Goal: Check status: Check status

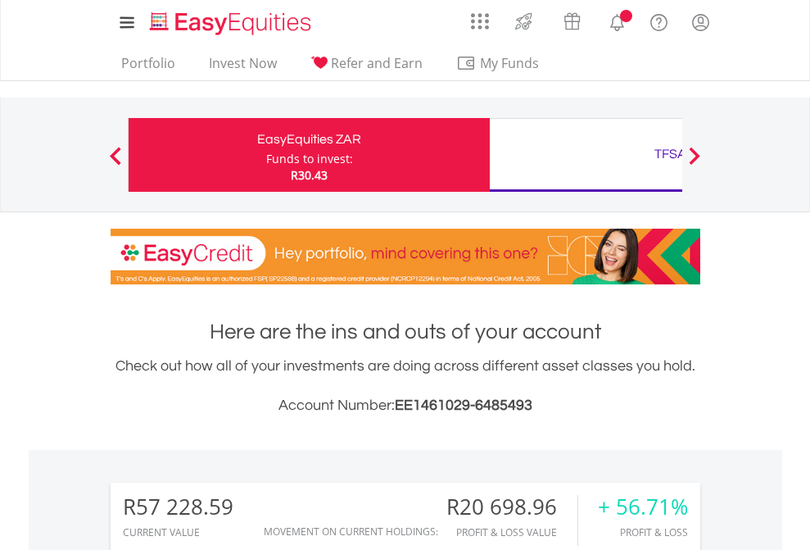
scroll to position [157, 257]
click at [266, 155] on div "Funds to invest:" at bounding box center [309, 159] width 87 height 16
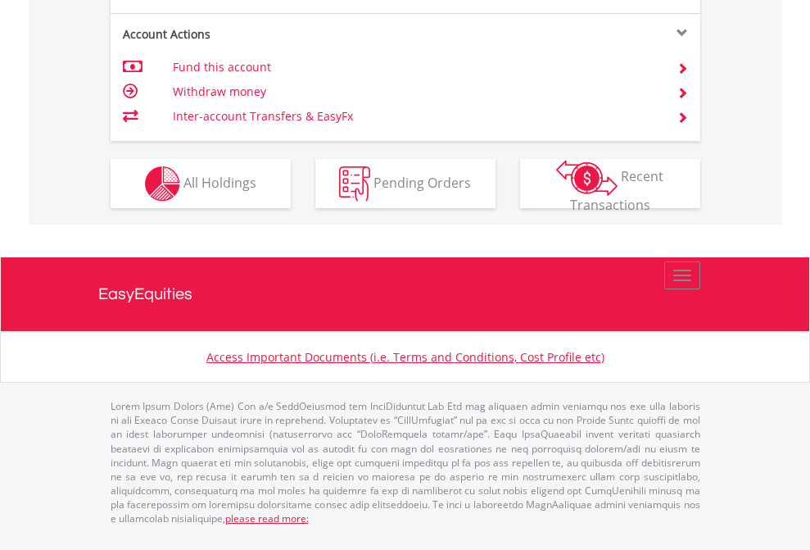
scroll to position [1603, 0]
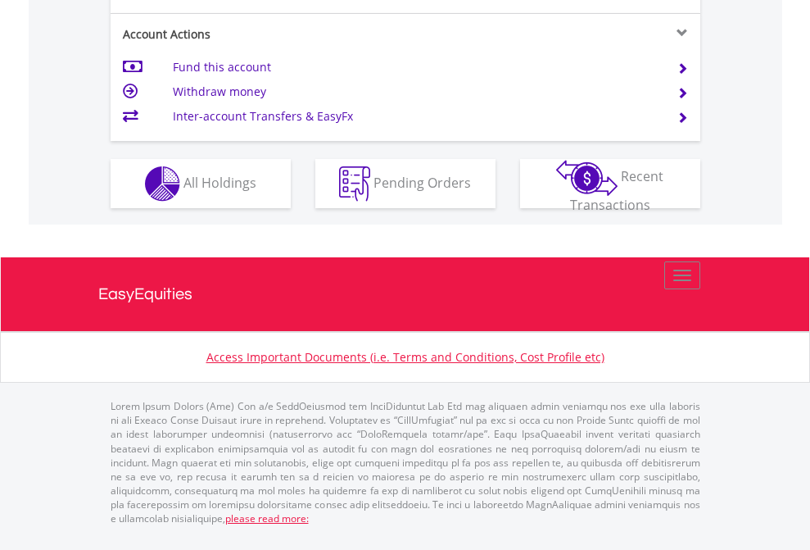
scroll to position [1603, 0]
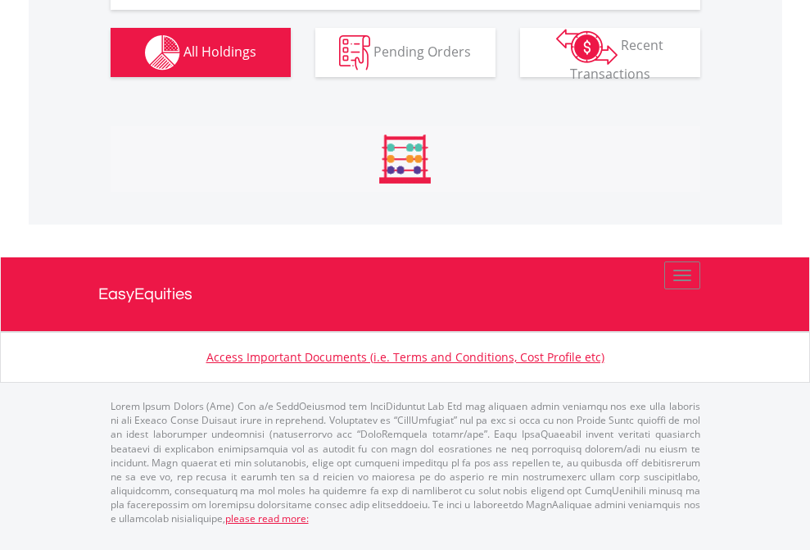
scroll to position [1887, 0]
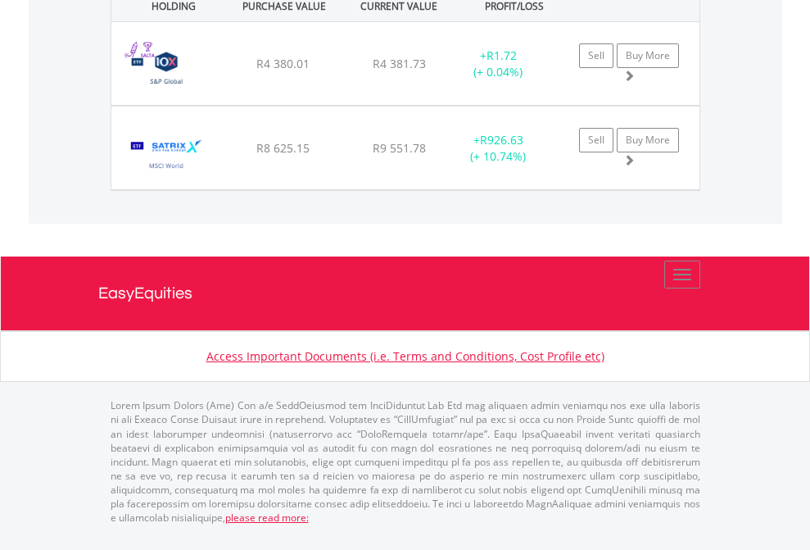
scroll to position [157, 257]
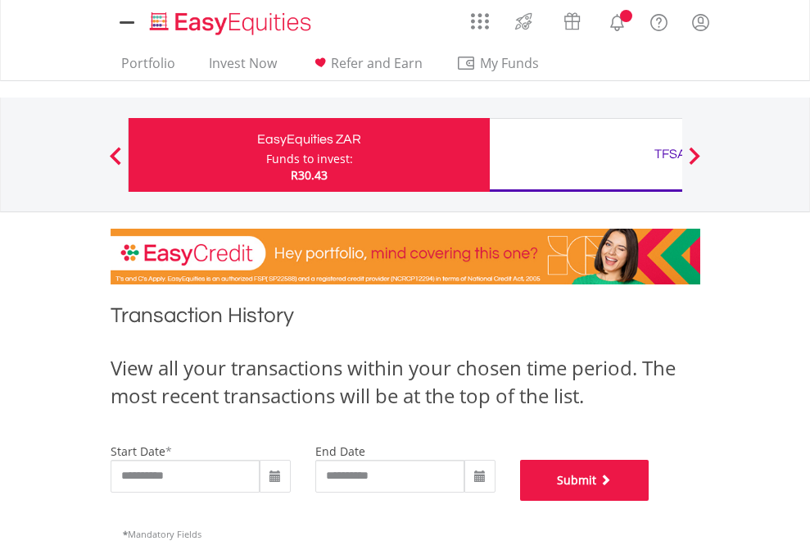
click at [649, 500] on button "Submit" at bounding box center [584, 479] width 129 height 41
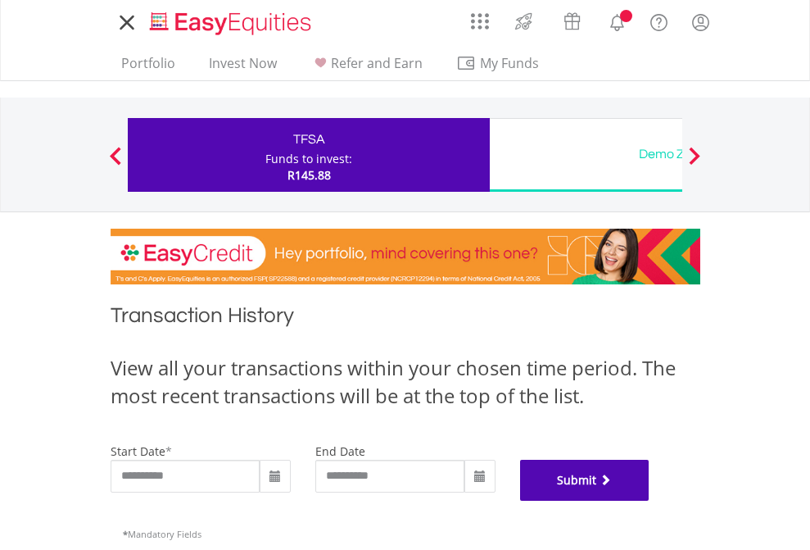
click at [649, 500] on button "Submit" at bounding box center [584, 479] width 129 height 41
